Goal: Information Seeking & Learning: Learn about a topic

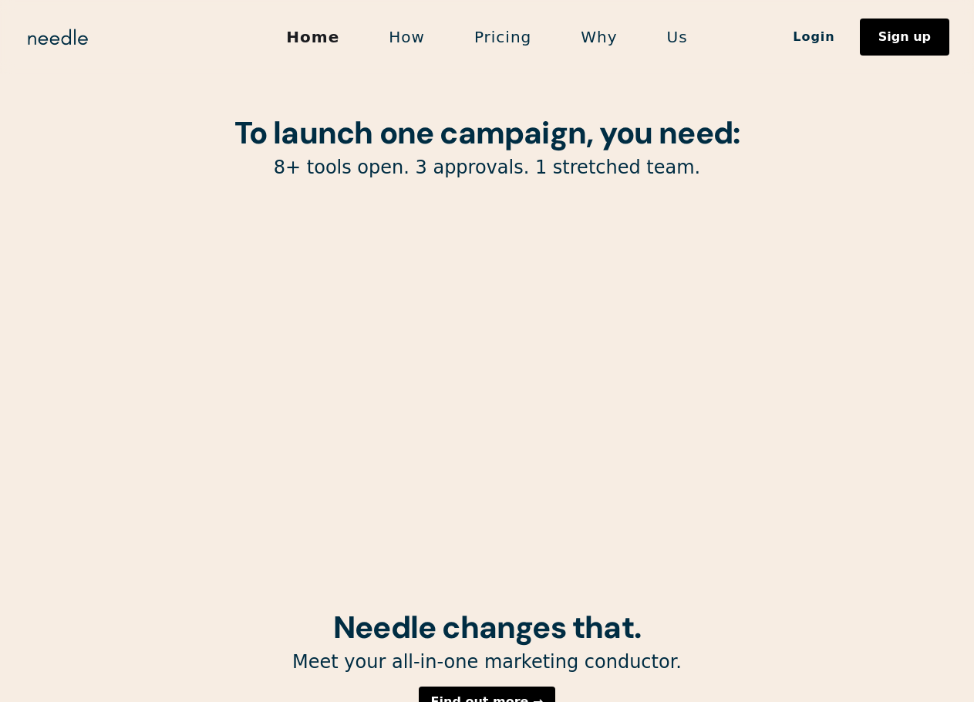
click at [516, 48] on link "Pricing" at bounding box center [503, 37] width 106 height 32
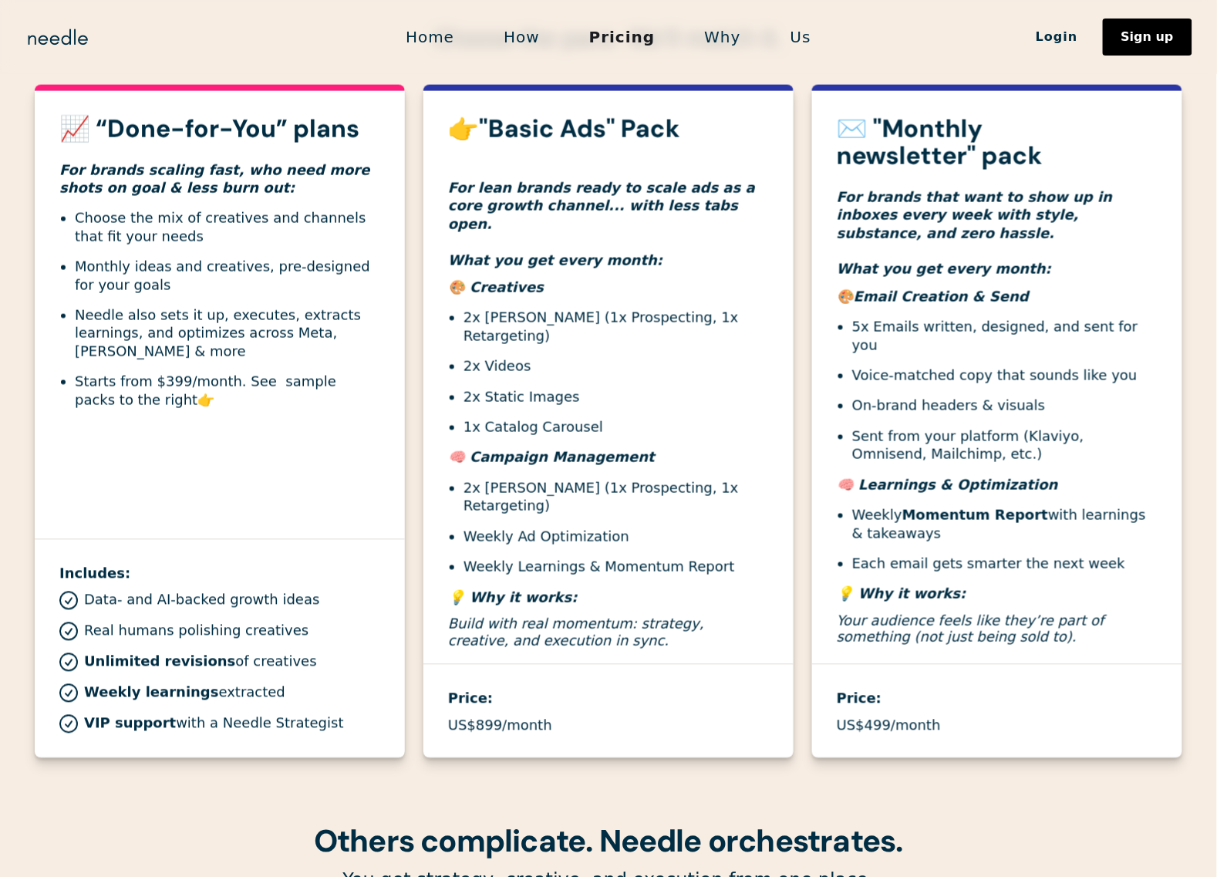
scroll to position [443, 0]
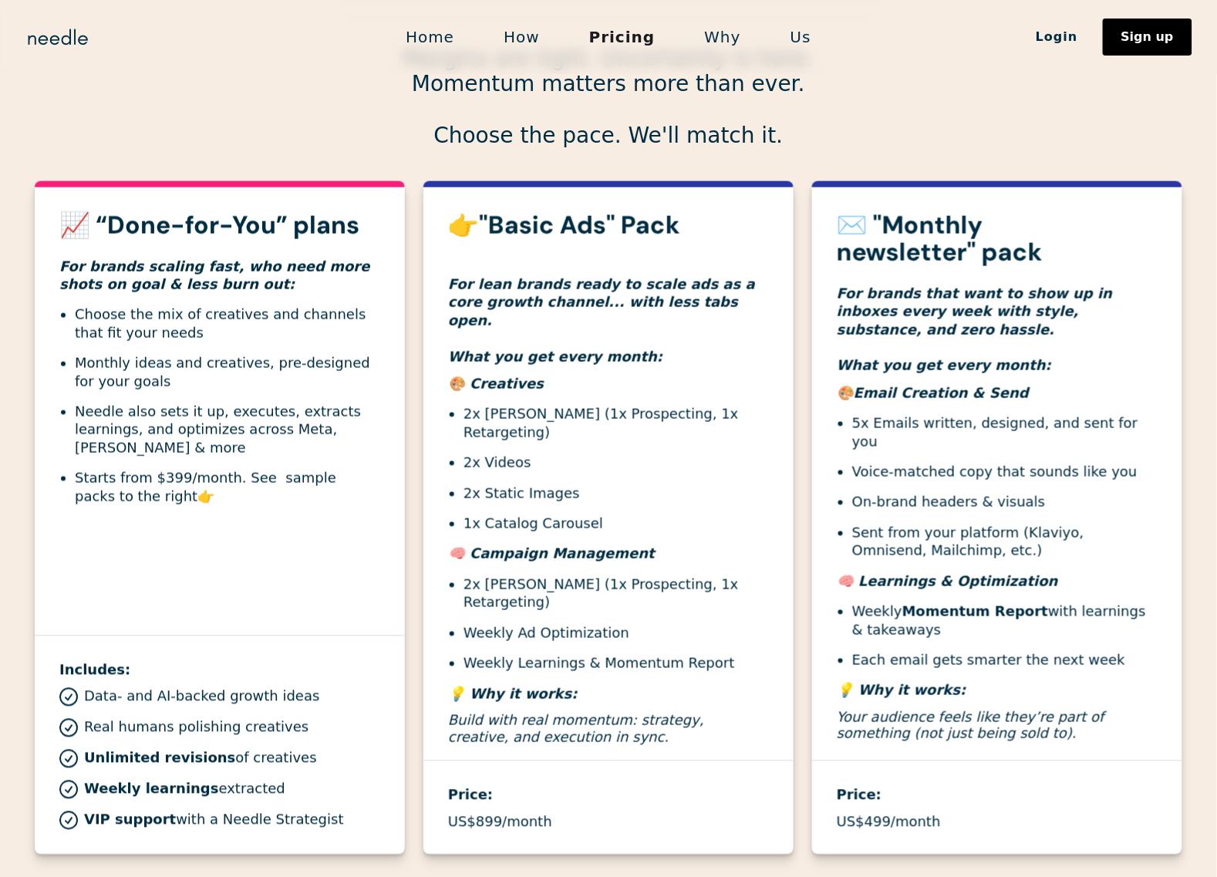
click at [251, 482] on li "Starts from $399/month. See sample packs to the right 👉" at bounding box center [227, 487] width 305 height 36
click at [258, 482] on li "Starts from $399/month. See sample packs to the right 👉" at bounding box center [227, 487] width 305 height 36
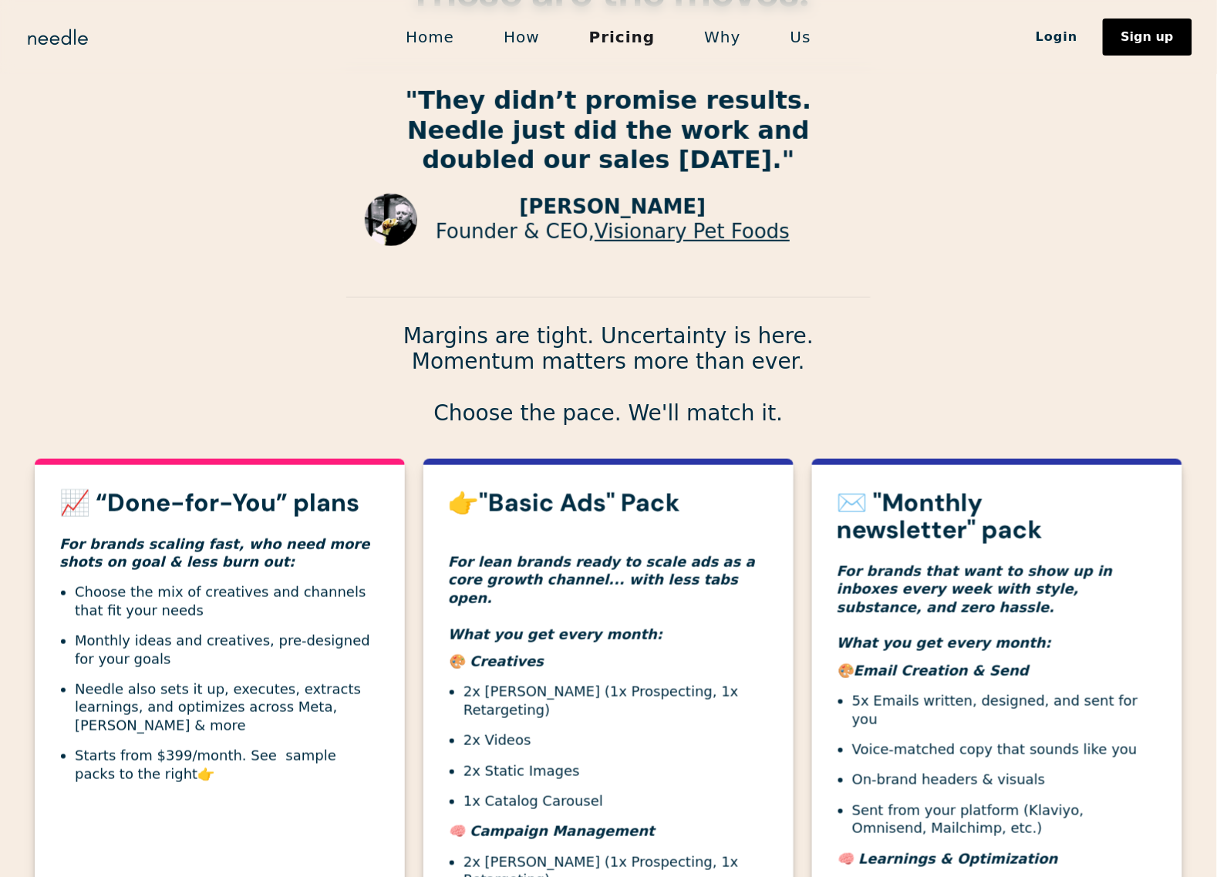
scroll to position [193, 0]
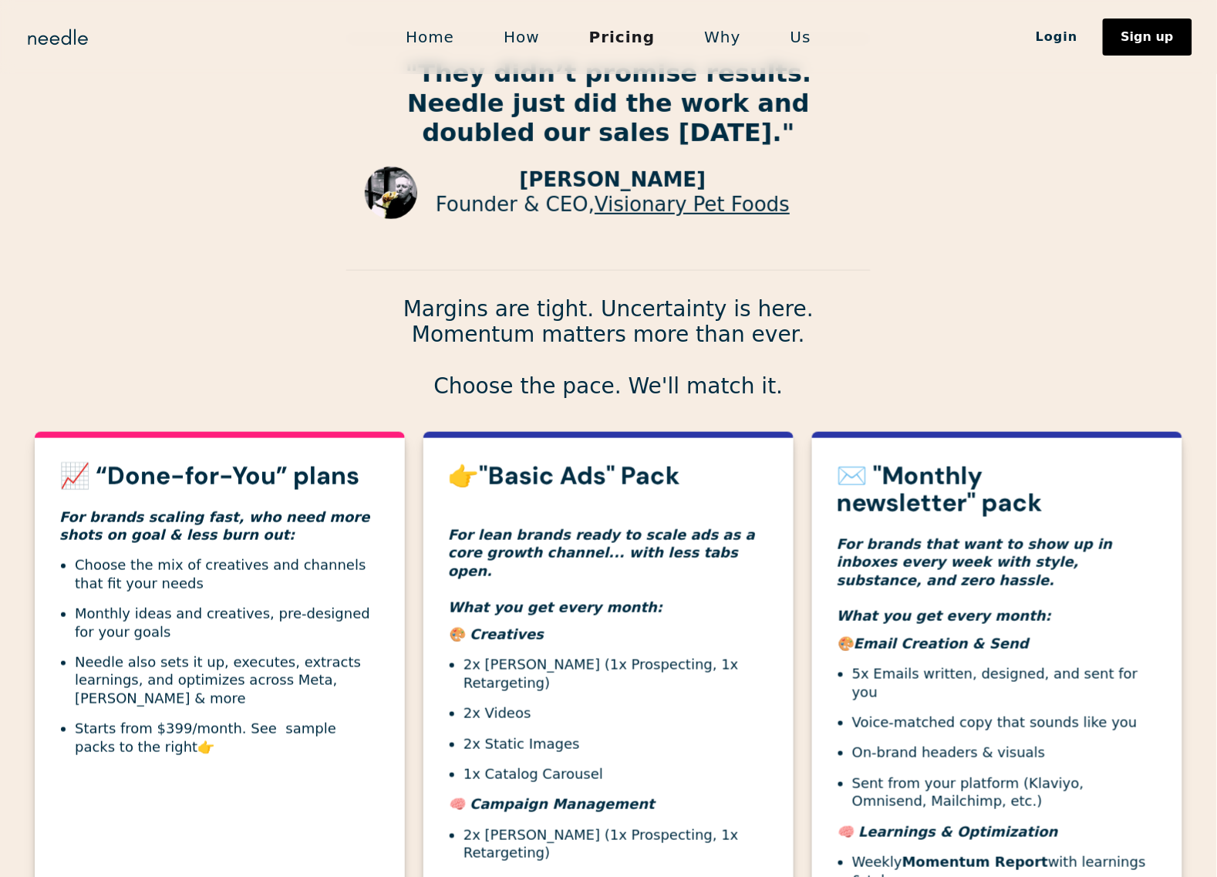
click at [667, 211] on link "Visionary Pet Foods" at bounding box center [692, 204] width 195 height 23
